Goal: Task Accomplishment & Management: Manage account settings

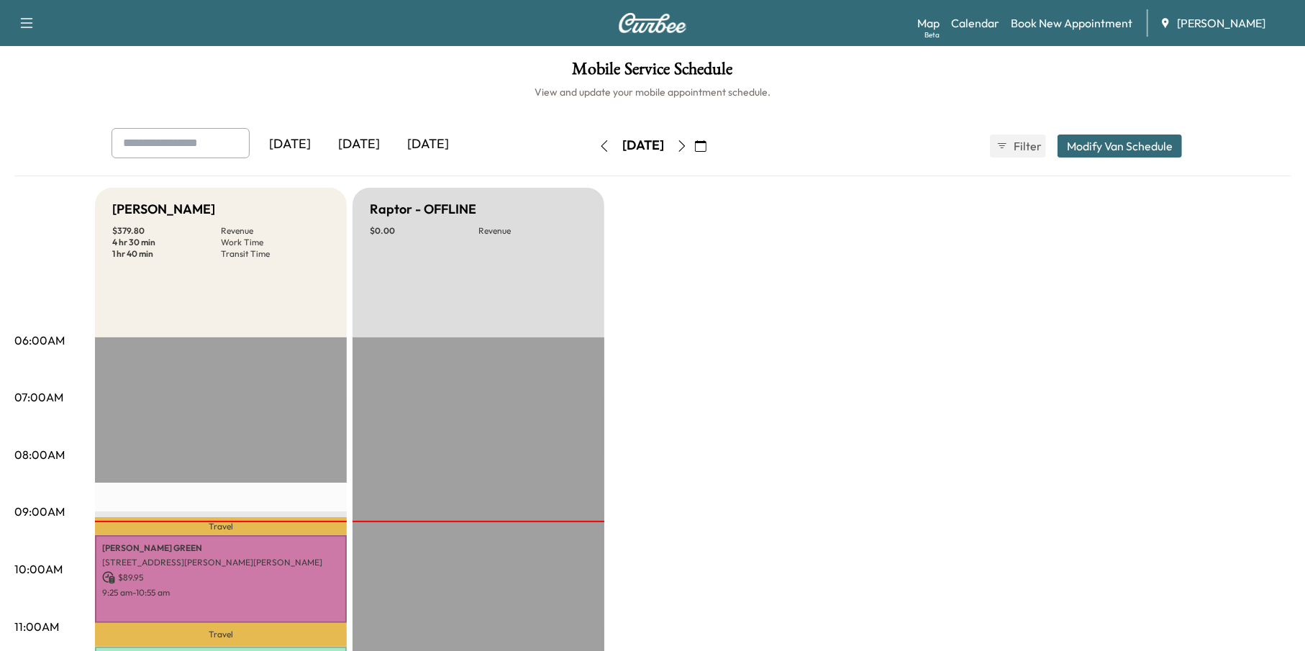
click at [694, 154] on button "button" at bounding box center [682, 146] width 24 height 23
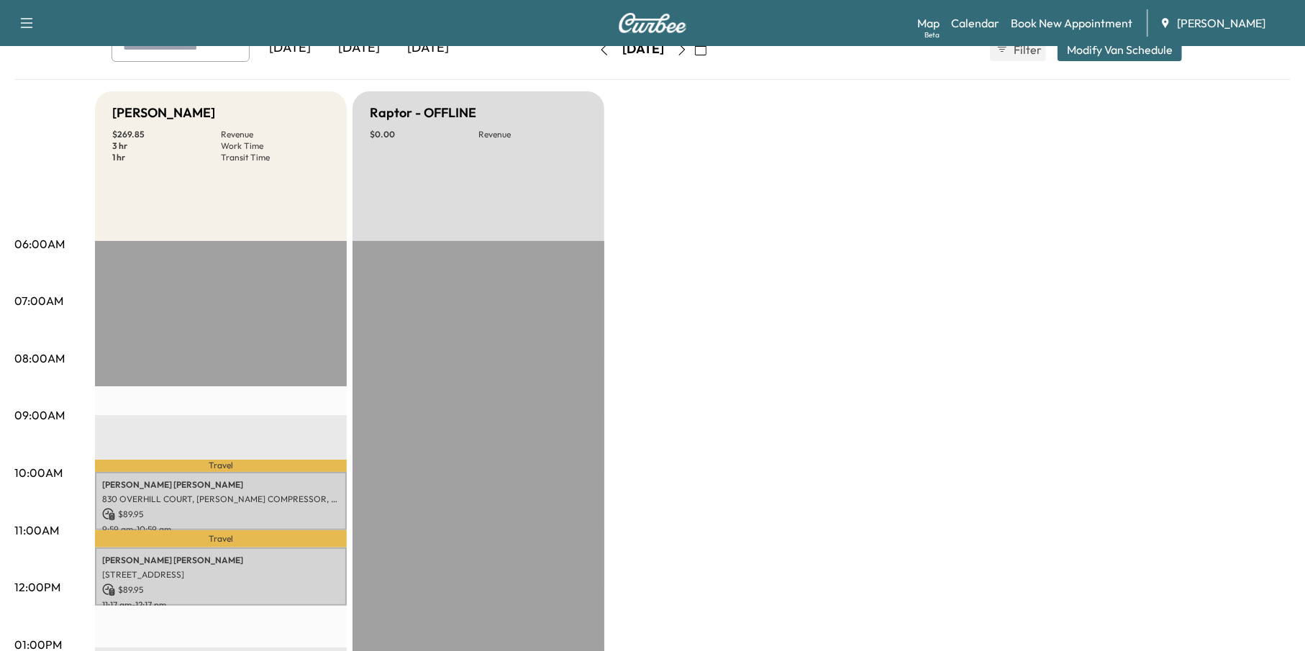
scroll to position [216, 0]
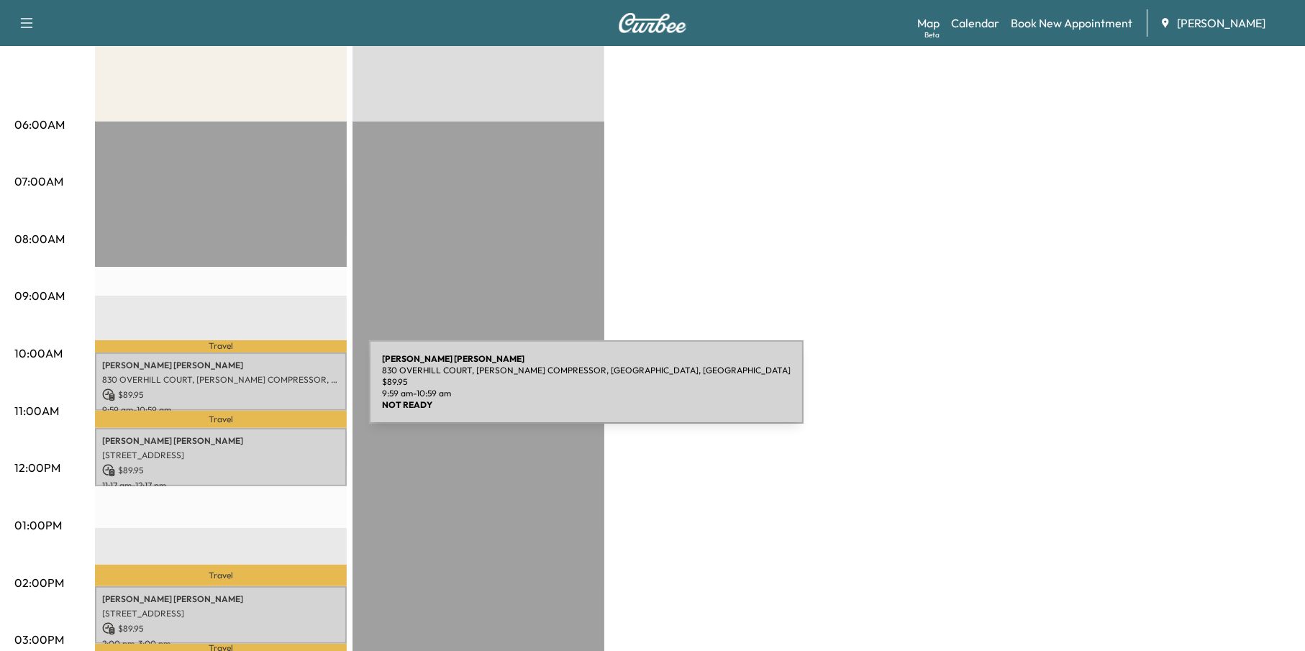
click at [261, 390] on p "$ 89.95" at bounding box center [220, 395] width 237 height 13
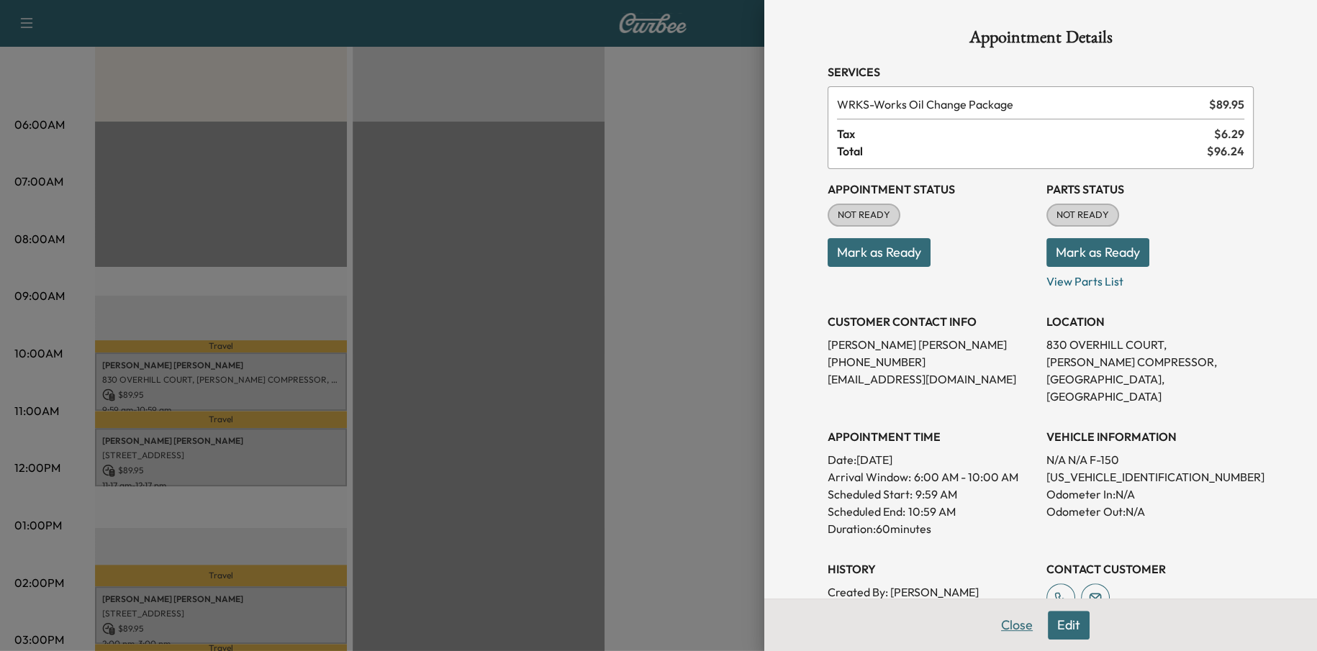
click at [1010, 629] on button "Close" at bounding box center [1017, 625] width 50 height 29
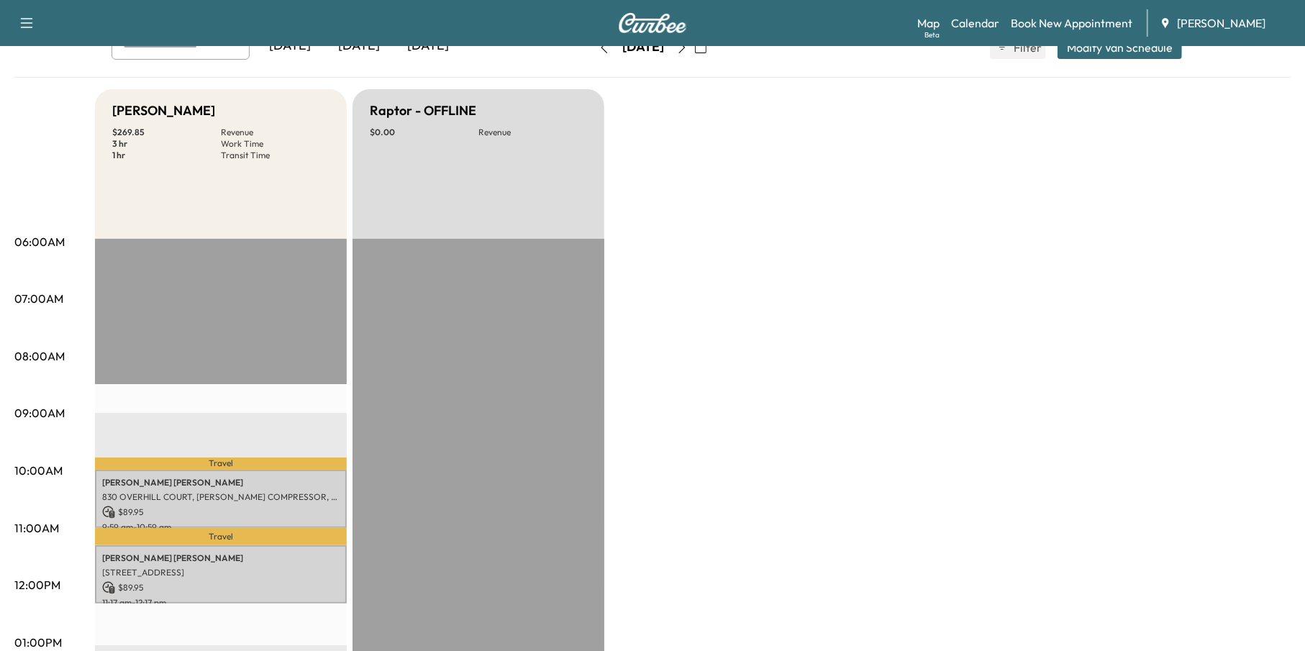
scroll to position [0, 0]
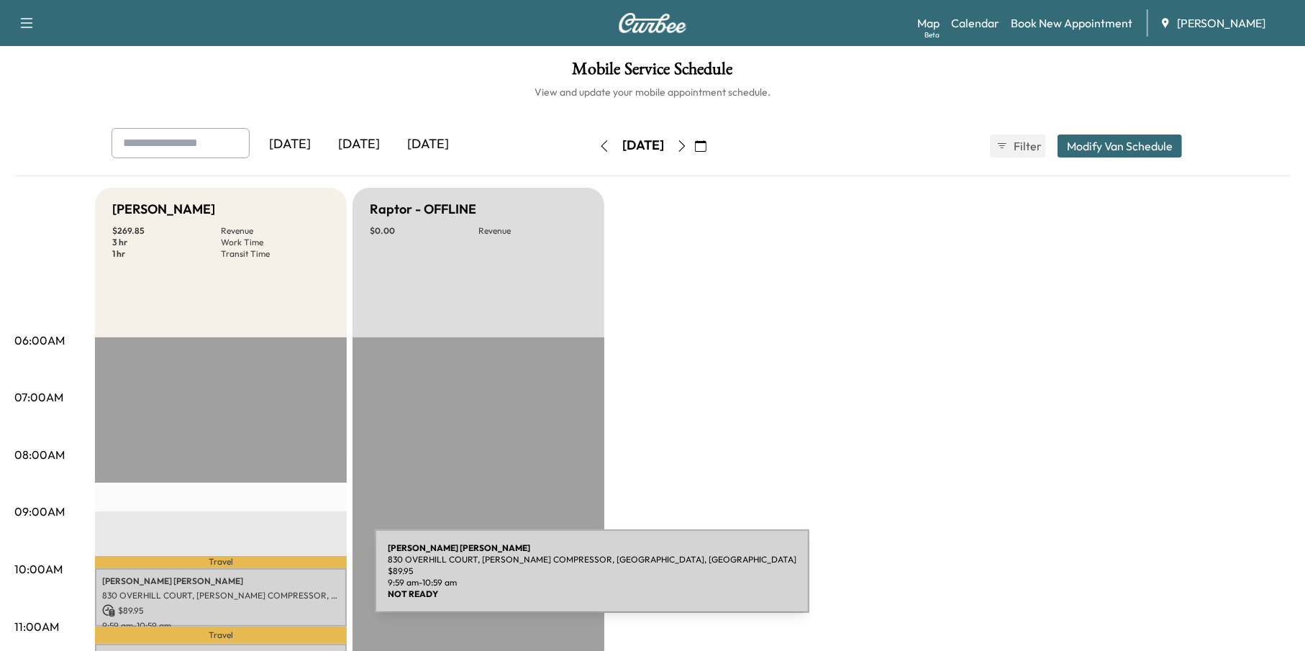
click at [267, 580] on p "[PERSON_NAME]" at bounding box center [220, 582] width 237 height 12
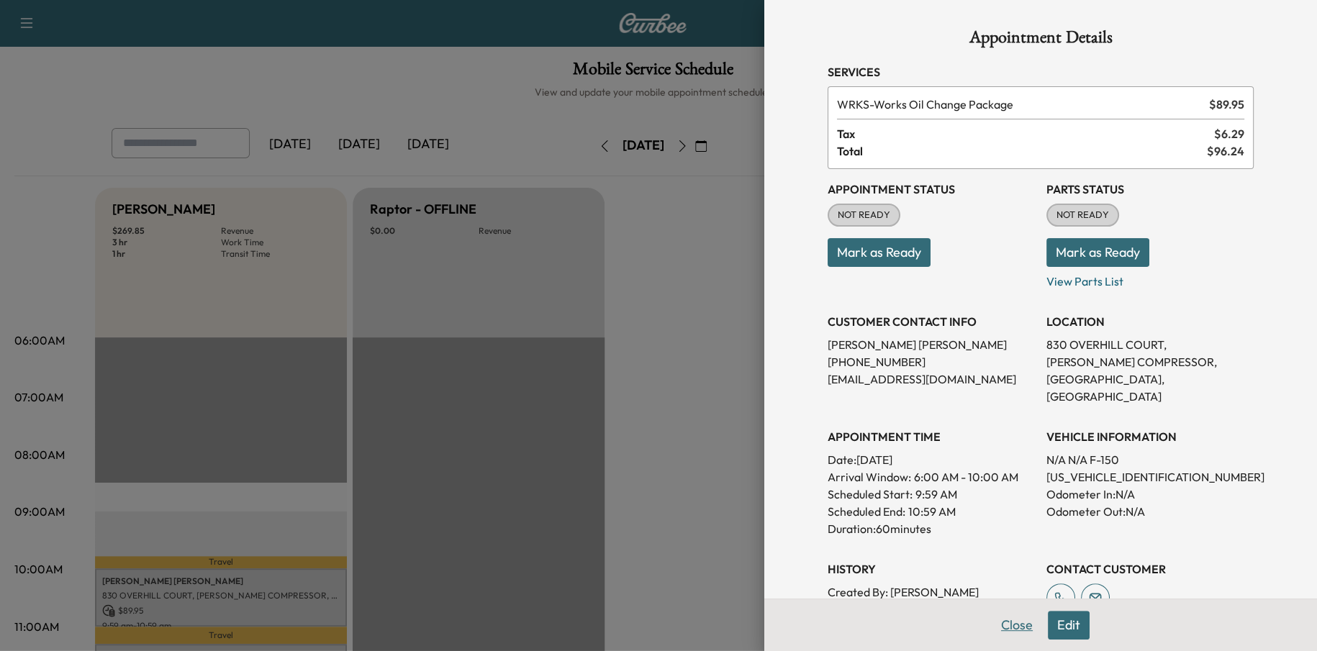
click at [992, 625] on button "Close" at bounding box center [1017, 625] width 50 height 29
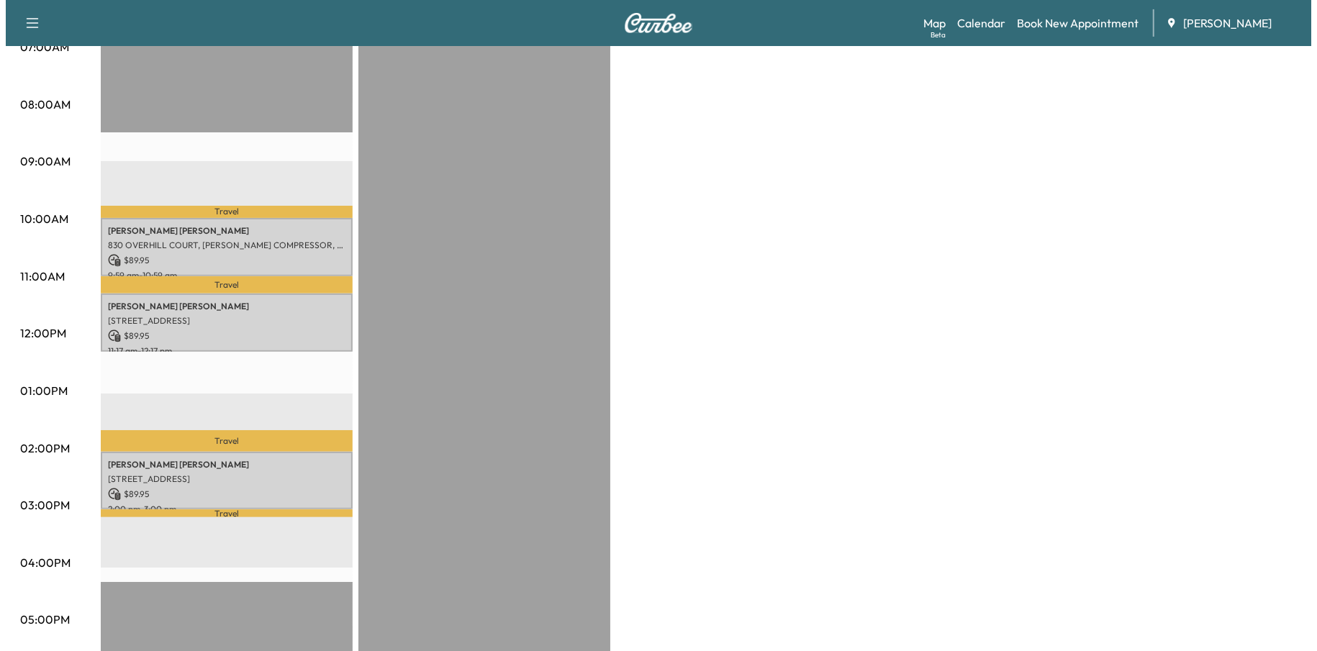
scroll to position [360, 0]
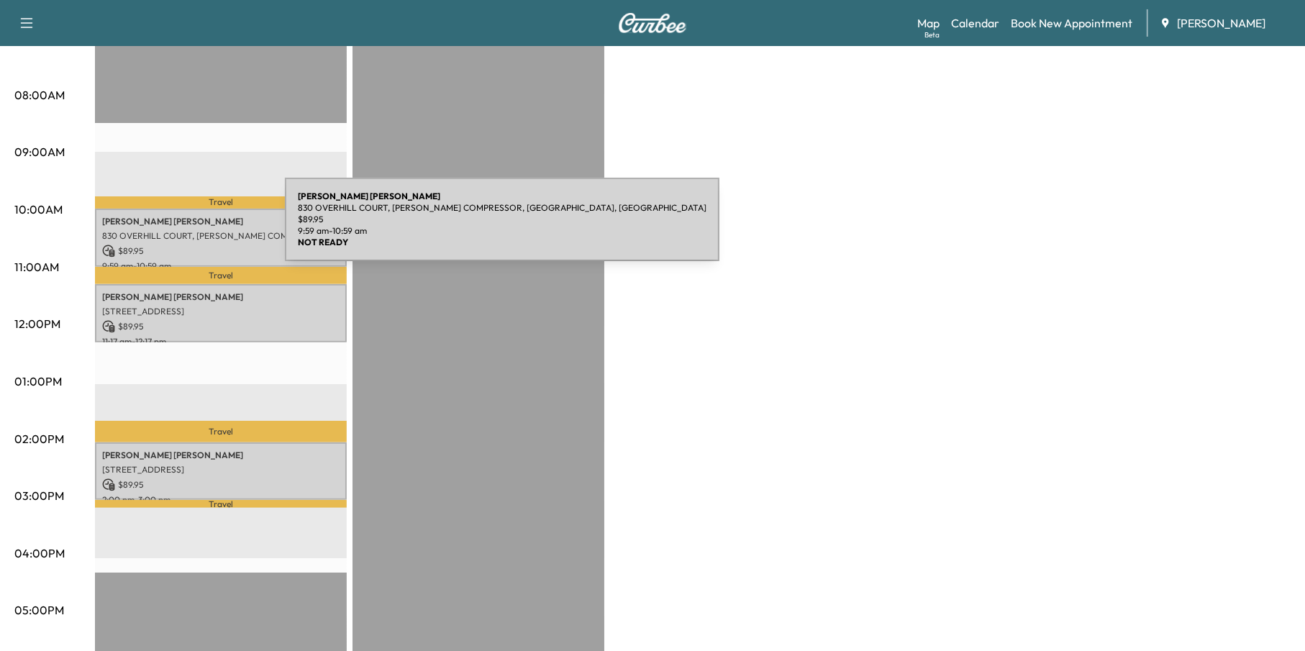
click at [177, 230] on p "830 OVERHILL COURT, [PERSON_NAME] COMPRESSOR, [GEOGRAPHIC_DATA], [GEOGRAPHIC_DA…" at bounding box center [220, 236] width 237 height 12
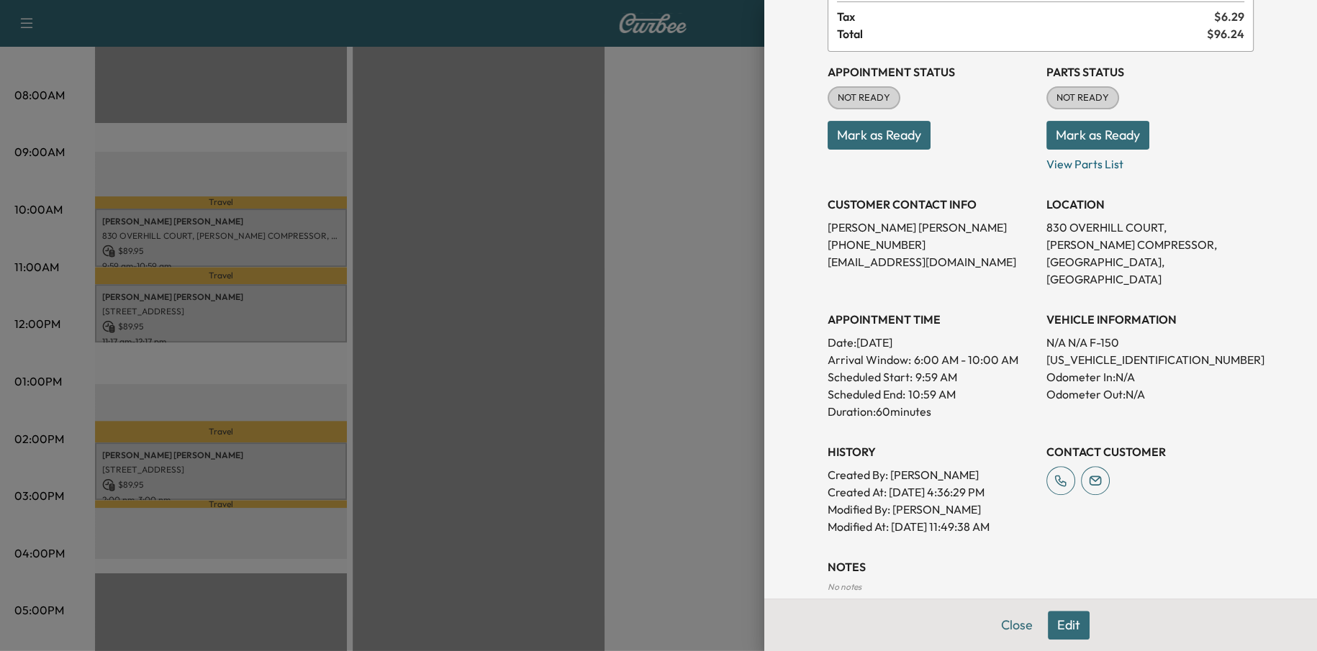
scroll to position [180, 0]
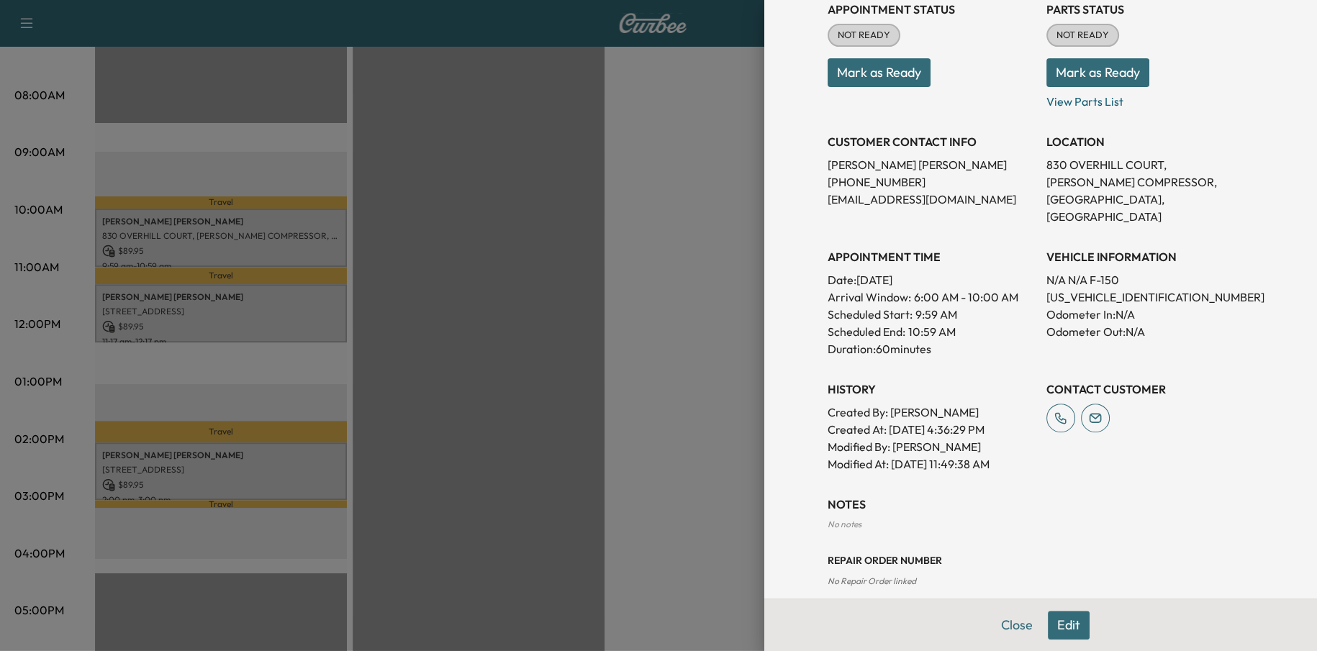
click at [1066, 621] on button "Edit" at bounding box center [1069, 625] width 42 height 29
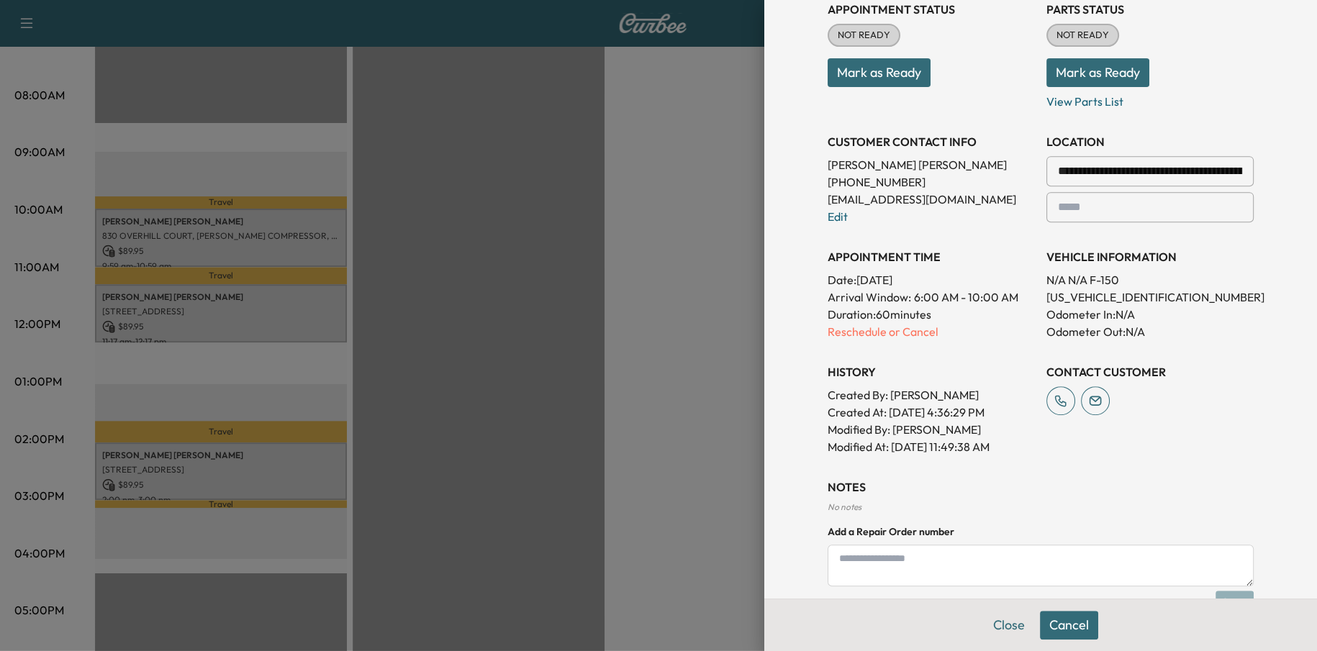
click at [909, 566] on textarea at bounding box center [1041, 566] width 426 height 42
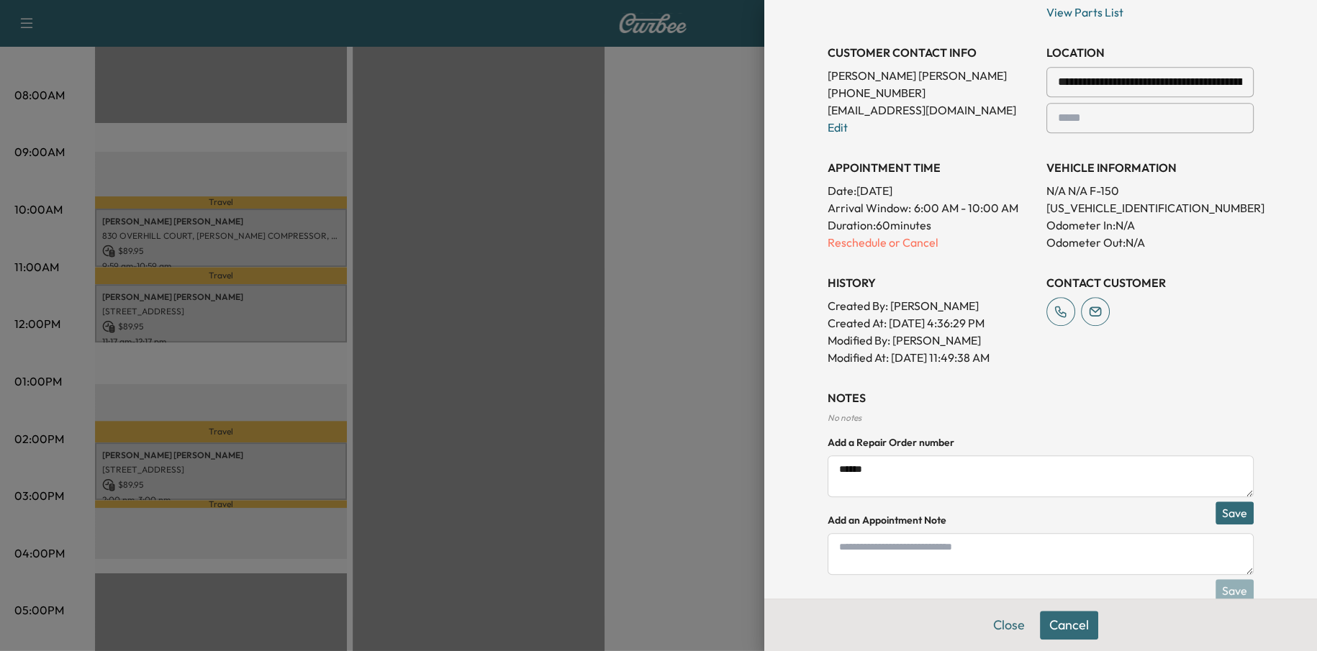
scroll to position [331, 0]
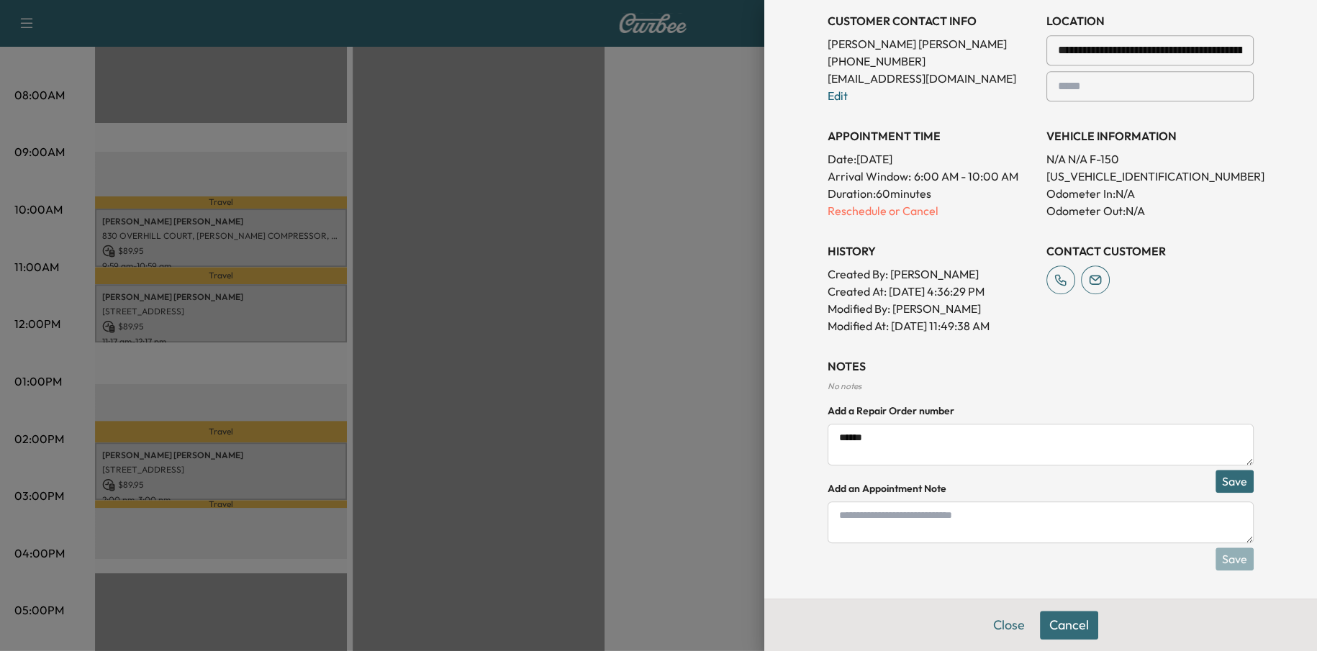
type textarea "*****"
click at [1223, 473] on button "Save" at bounding box center [1234, 481] width 38 height 23
drag, startPoint x: 871, startPoint y: 435, endPoint x: 789, endPoint y: 441, distance: 82.3
click at [792, 441] on div "**********" at bounding box center [1040, 325] width 553 height 651
click at [902, 527] on textarea at bounding box center [1041, 523] width 426 height 42
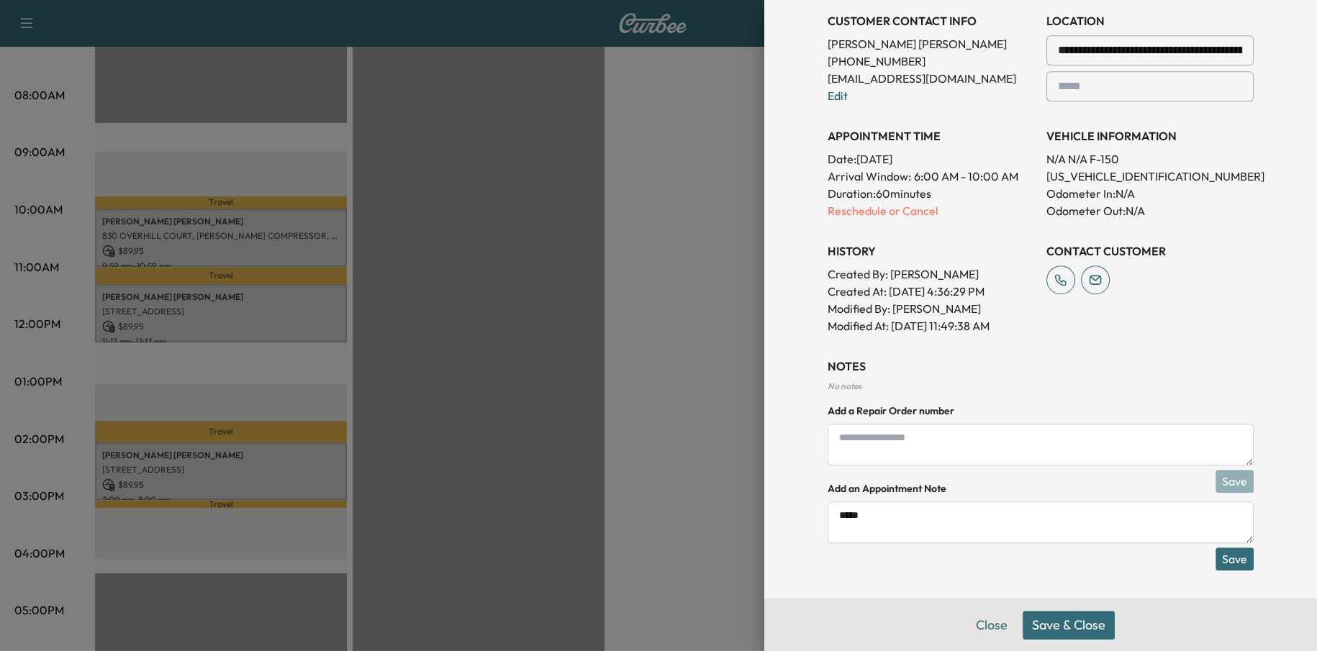
type textarea "*****"
click at [1219, 558] on button "Save" at bounding box center [1234, 559] width 38 height 23
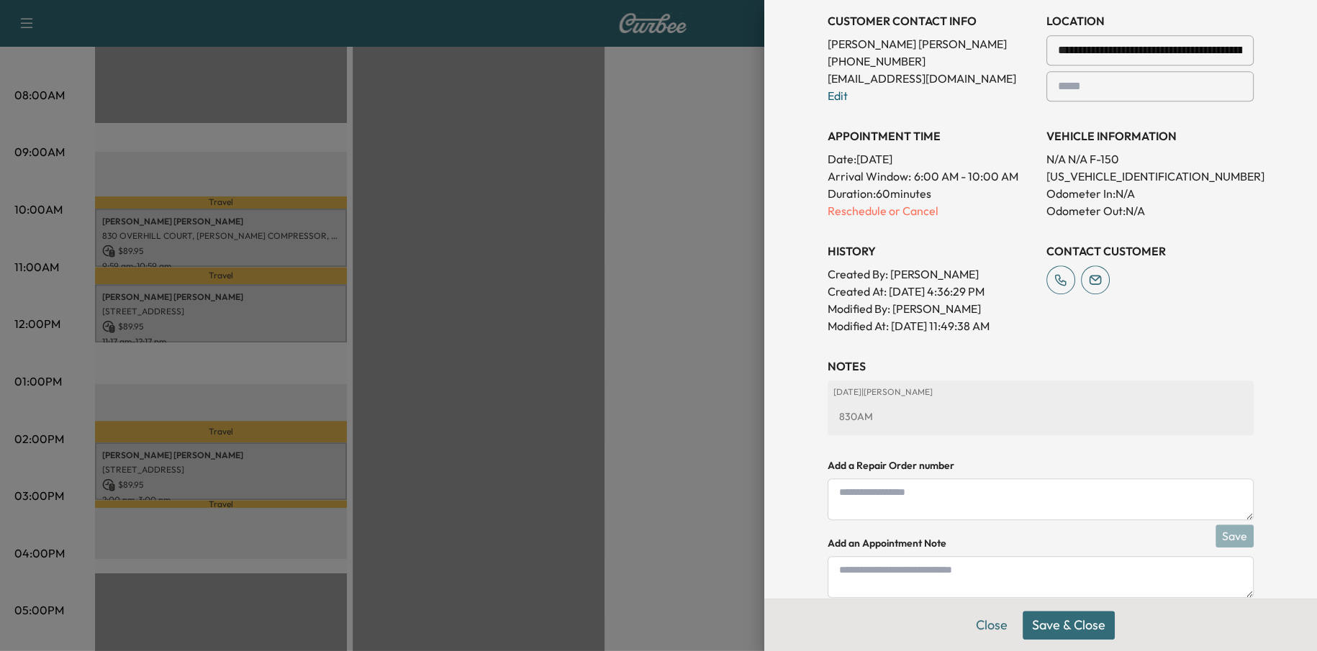
scroll to position [386, 0]
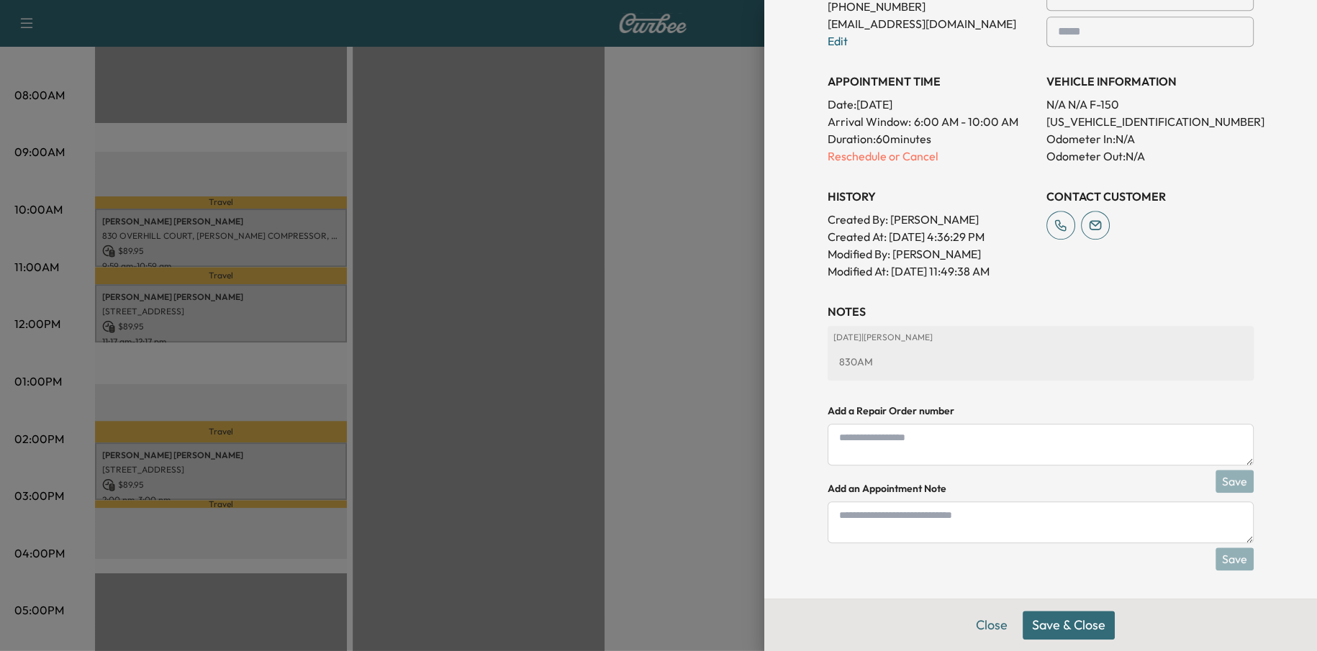
click at [1073, 626] on button "Save & Close" at bounding box center [1069, 625] width 92 height 29
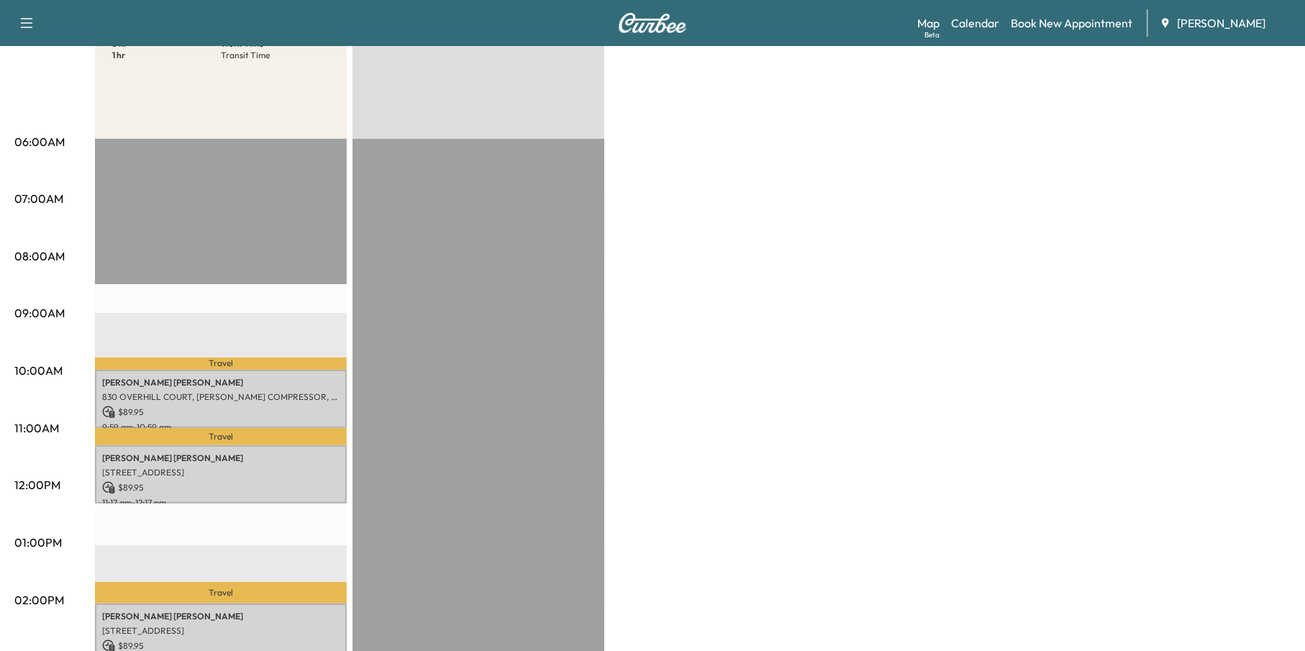
scroll to position [144, 0]
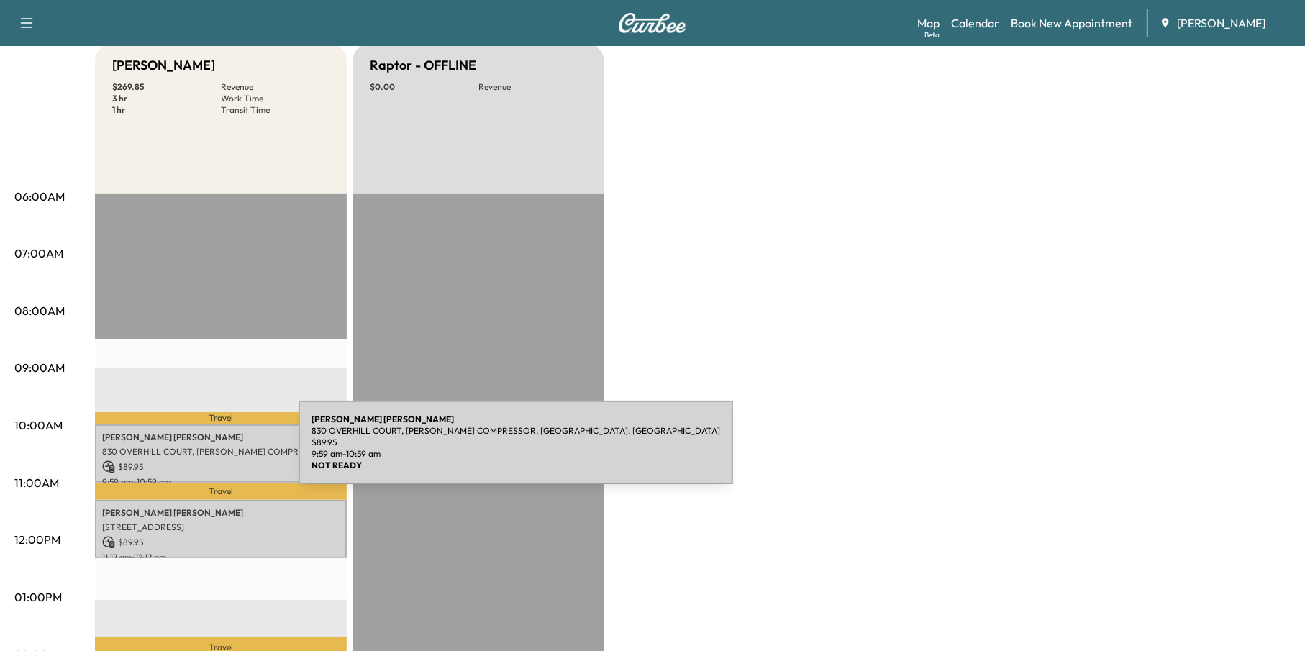
click at [191, 451] on p "830 OVERHILL COURT, [PERSON_NAME] COMPRESSOR, [GEOGRAPHIC_DATA], [GEOGRAPHIC_DA…" at bounding box center [220, 452] width 237 height 12
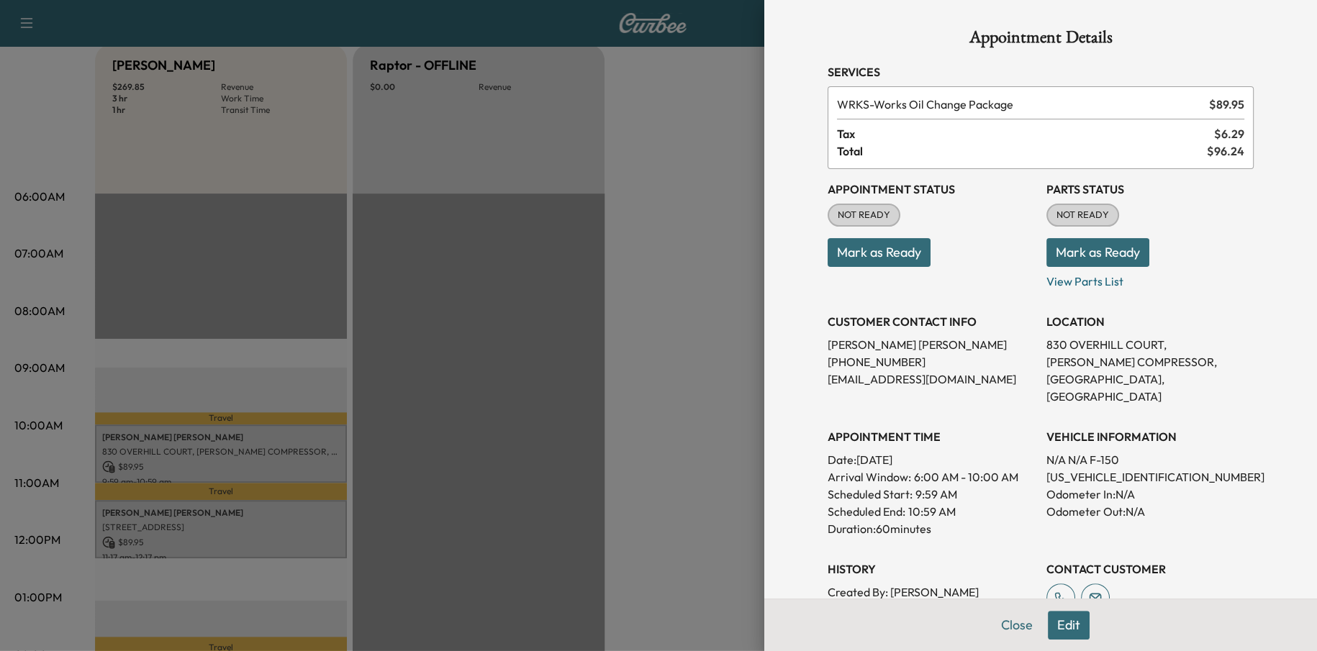
click at [1002, 618] on button "Close" at bounding box center [1017, 625] width 50 height 29
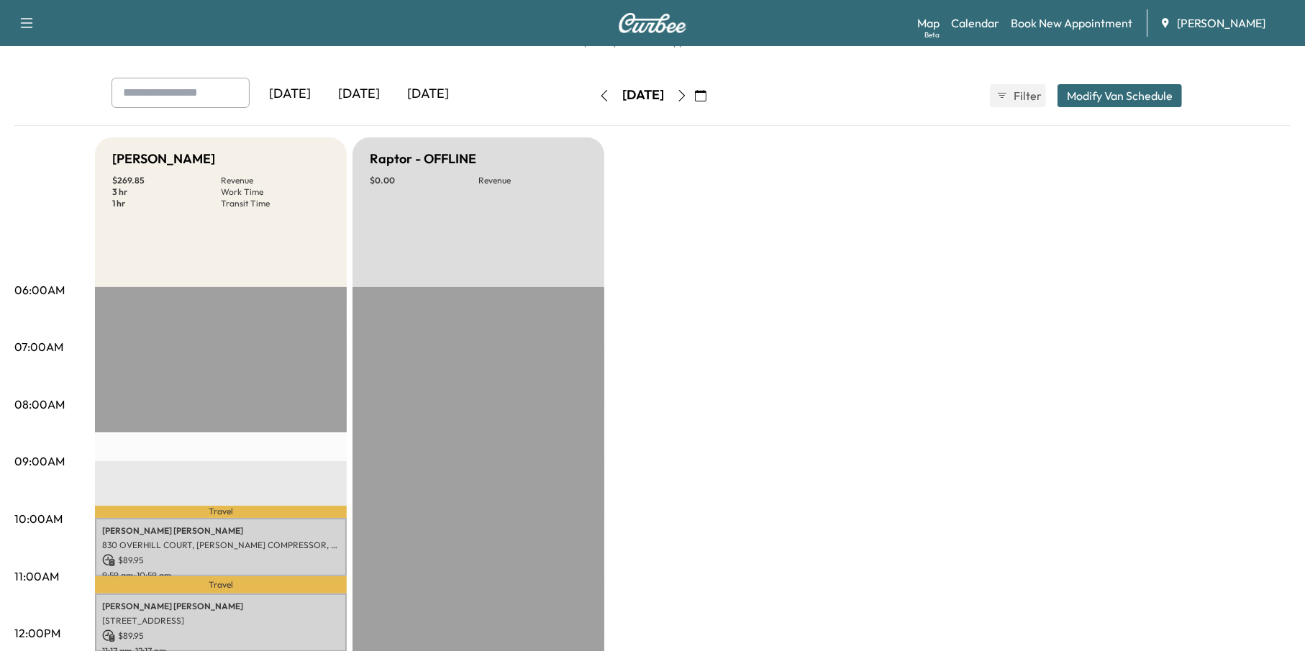
scroll to position [0, 0]
